Goal: Task Accomplishment & Management: Complete application form

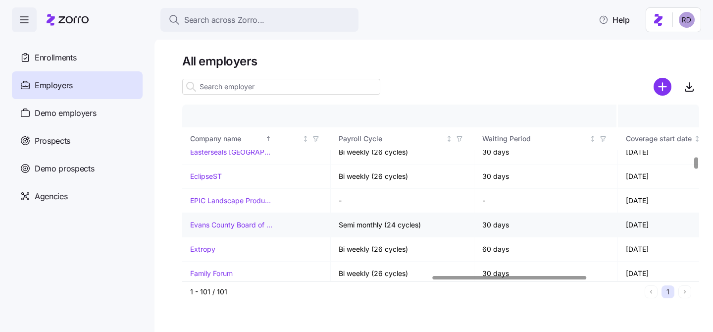
scroll to position [762, 884]
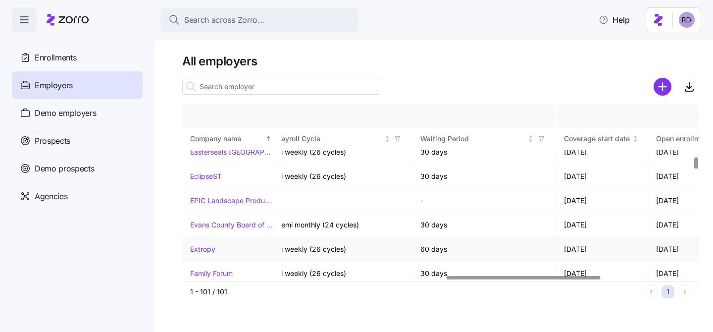
click at [204, 250] on link "Extropy" at bounding box center [202, 249] width 25 height 10
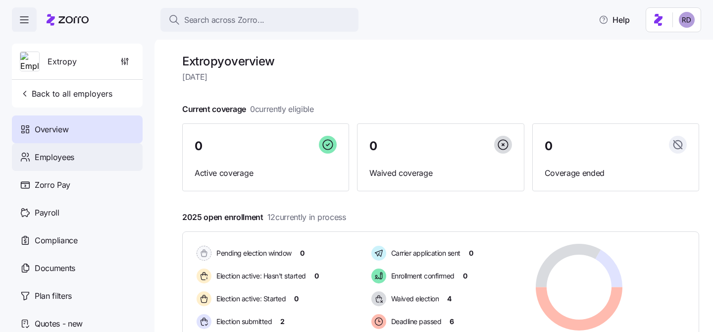
click at [76, 159] on div "Employees" at bounding box center [77, 157] width 131 height 28
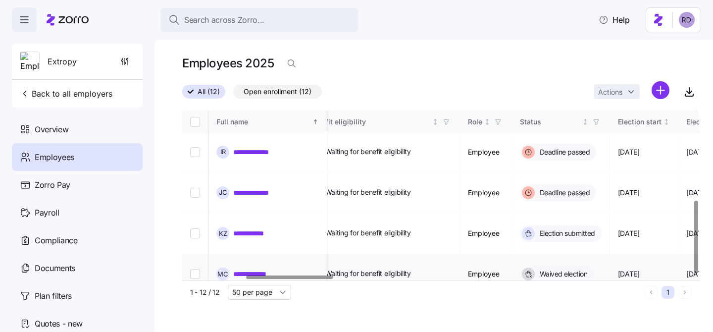
scroll to position [208, 377]
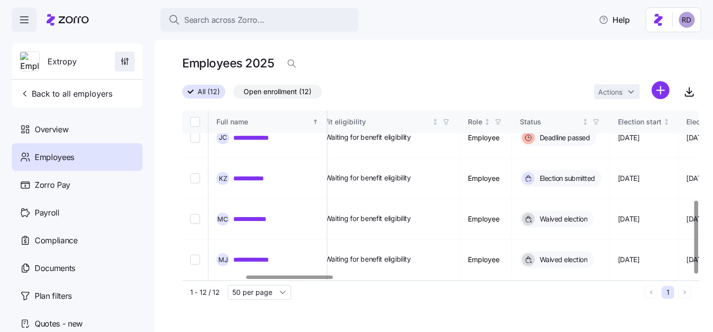
click at [116, 65] on span "button" at bounding box center [124, 61] width 19 height 19
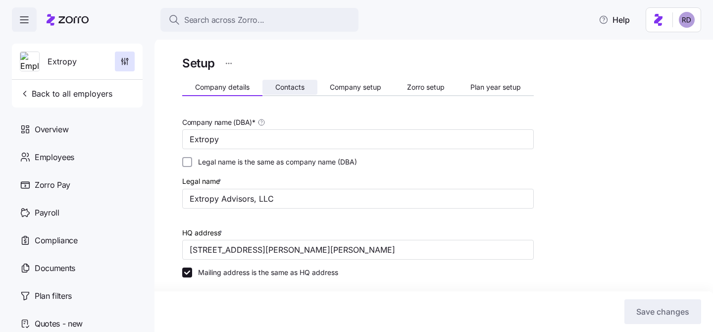
click at [293, 89] on span "Contacts" at bounding box center [289, 87] width 29 height 7
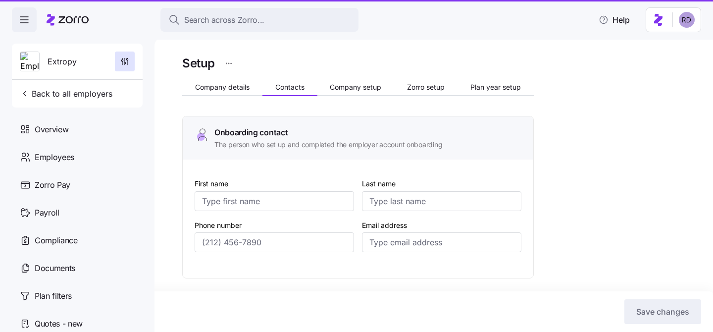
type input "April"
type input "Franklin"
type input "[EMAIL_ADDRESS][DOMAIN_NAME]"
type input "Ravit"
type input "[PERSON_NAME]"
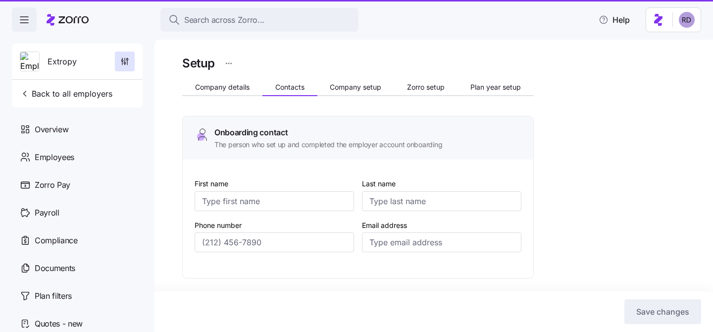
type input "[EMAIL_ADDRESS][DOMAIN_NAME]"
type input "April"
type input "Franklin"
type input "[EMAIL_ADDRESS][DOMAIN_NAME]"
type input "Meilyn"
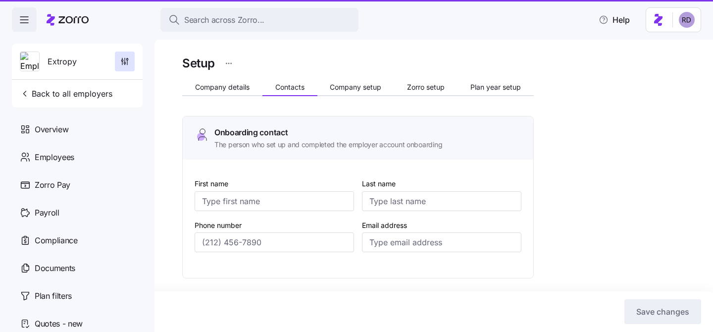
type input "Callego"
type input "[EMAIL_ADDRESS][DOMAIN_NAME]"
type input "[PHONE_NUMBER]"
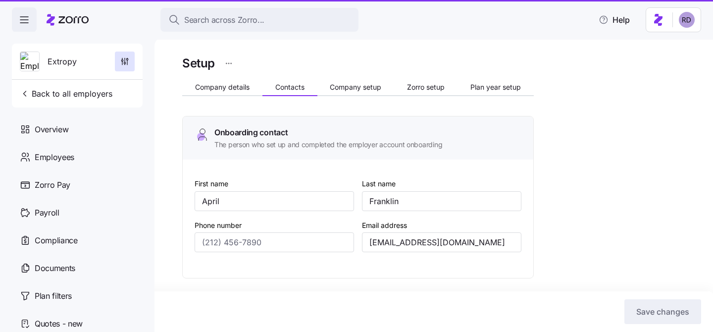
type input "[PHONE_NUMBER]"
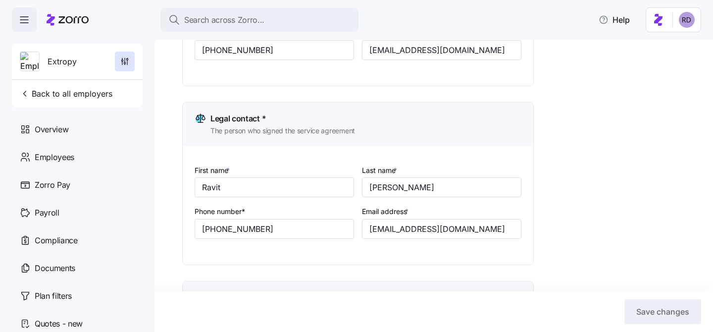
scroll to position [120, 0]
